Goal: Task Accomplishment & Management: Use online tool/utility

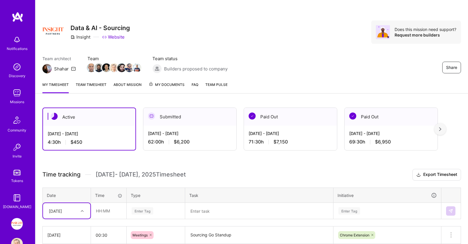
scroll to position [123, 0]
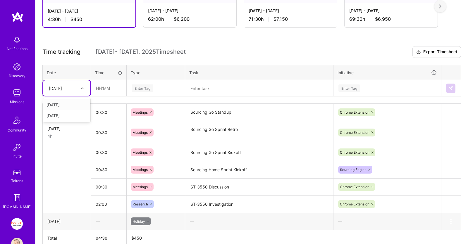
click at [61, 90] on div "[DATE]" at bounding box center [55, 88] width 13 height 6
click at [63, 113] on div "[DATE]" at bounding box center [66, 115] width 47 height 11
click at [106, 85] on input "text" at bounding box center [108, 88] width 35 height 16
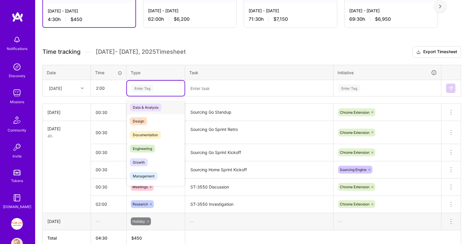
type input "02:00"
click at [140, 86] on div "Enter Tag" at bounding box center [143, 88] width 22 height 9
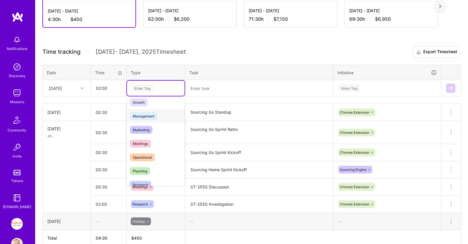
scroll to position [90, 0]
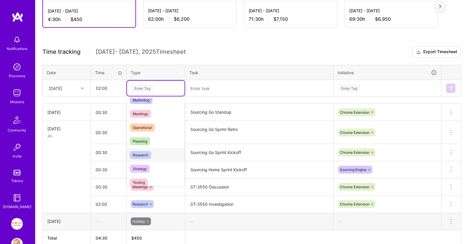
click at [140, 151] on span "Research" at bounding box center [140, 155] width 21 height 8
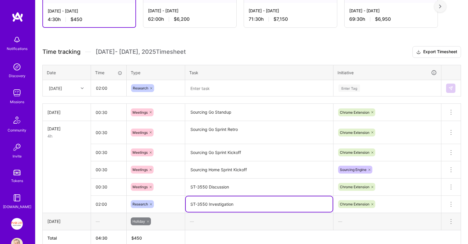
drag, startPoint x: 233, startPoint y: 202, endPoint x: 163, endPoint y: 200, distance: 69.7
click at [186, 200] on textarea "ST-3550 Investigation" at bounding box center [259, 205] width 147 height 16
click at [208, 89] on textarea at bounding box center [259, 89] width 147 height 16
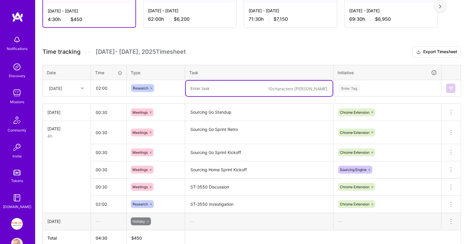
paste textarea "ST-3550 Investigation"
type textarea "ST-3550 Investigation"
click at [364, 85] on div "Enter Tag" at bounding box center [387, 88] width 99 height 7
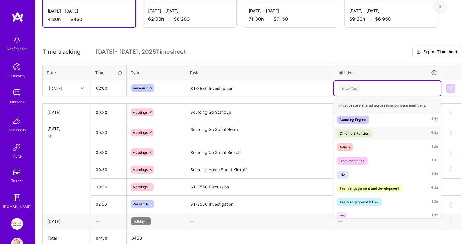
click at [370, 131] on span "Chrome Extension" at bounding box center [354, 134] width 35 height 8
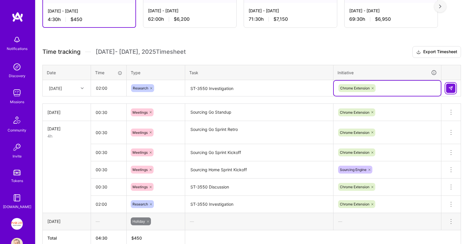
click at [449, 87] on img at bounding box center [450, 88] width 5 height 5
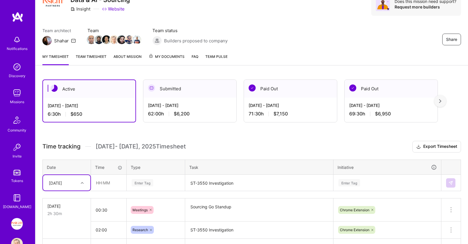
scroll to position [0, 0]
